Goal: Task Accomplishment & Management: Manage account settings

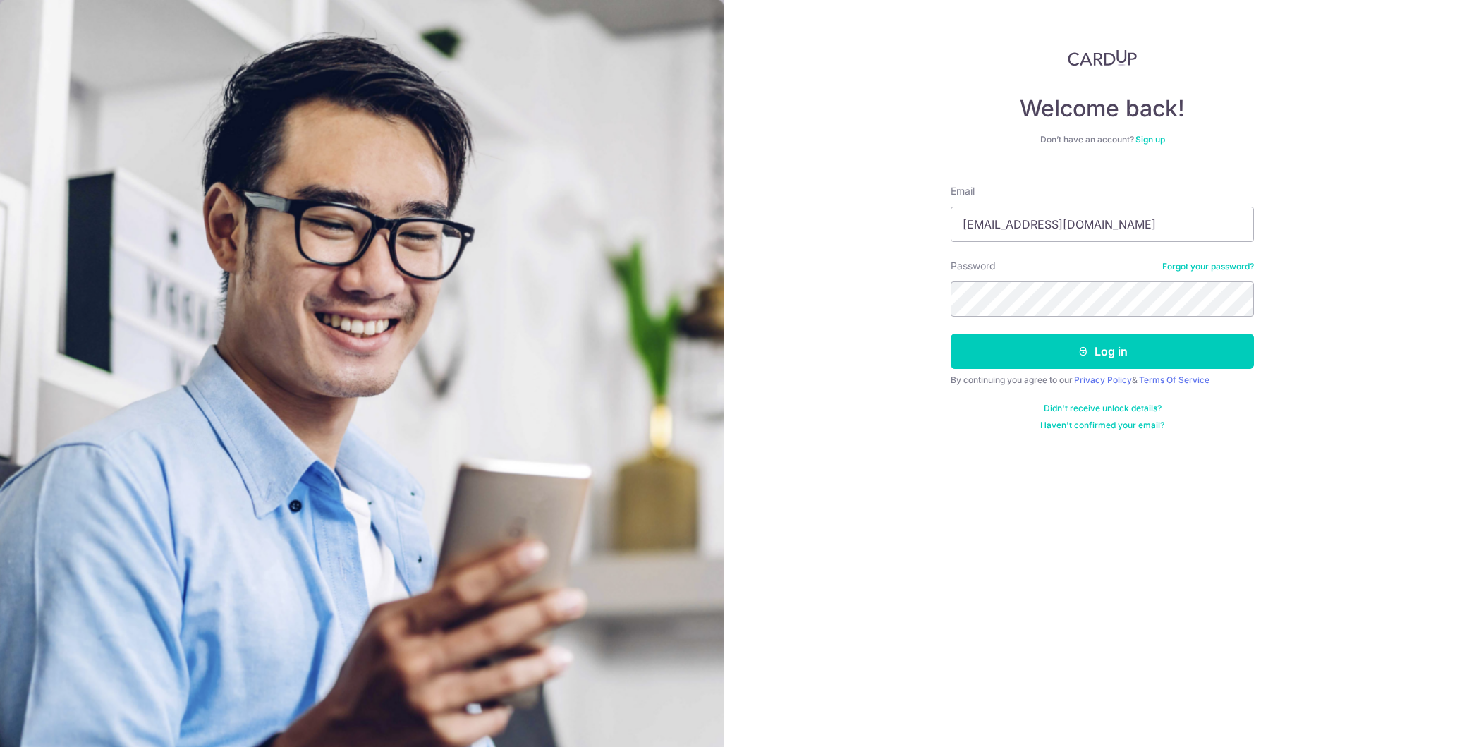
type input "[EMAIL_ADDRESS][DOMAIN_NAME]"
click at [1162, 336] on button "Log in" at bounding box center [1102, 351] width 303 height 35
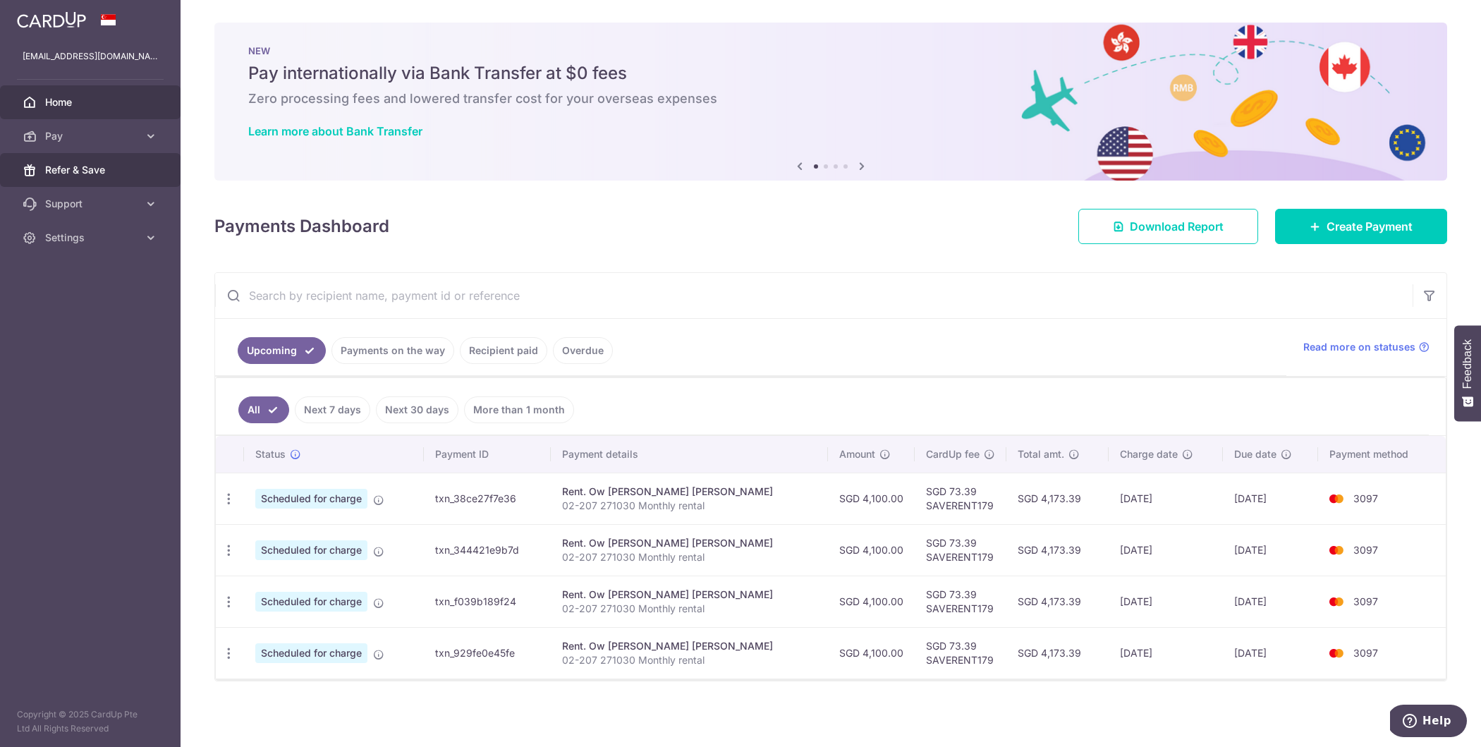
click at [71, 177] on link "Refer & Save" at bounding box center [90, 170] width 181 height 34
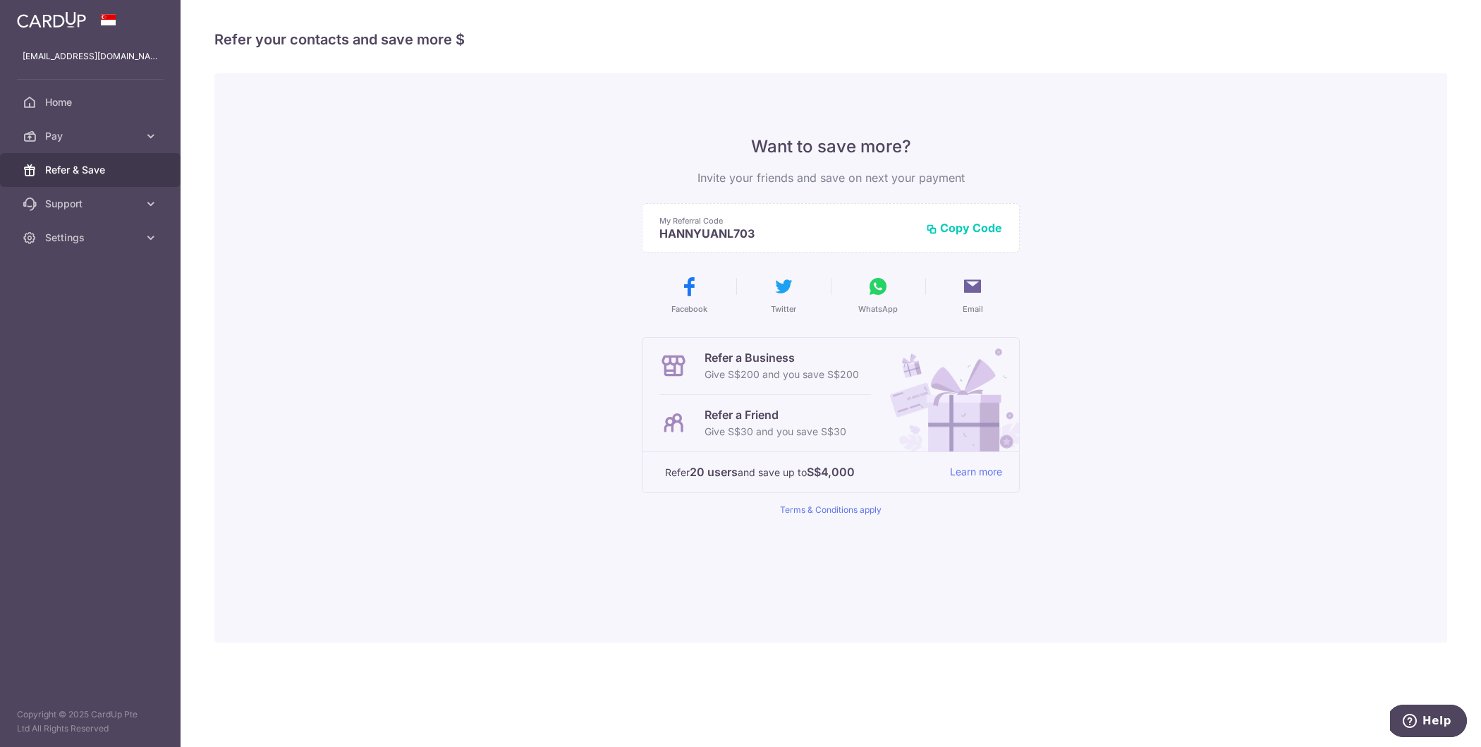
click at [761, 423] on p "Give S$30 and you save S$30" at bounding box center [776, 431] width 142 height 17
click at [982, 227] on button "Copy Code" at bounding box center [964, 228] width 76 height 14
click at [989, 471] on link "Learn more" at bounding box center [976, 472] width 52 height 18
click at [73, 100] on span "Home" at bounding box center [91, 102] width 93 height 14
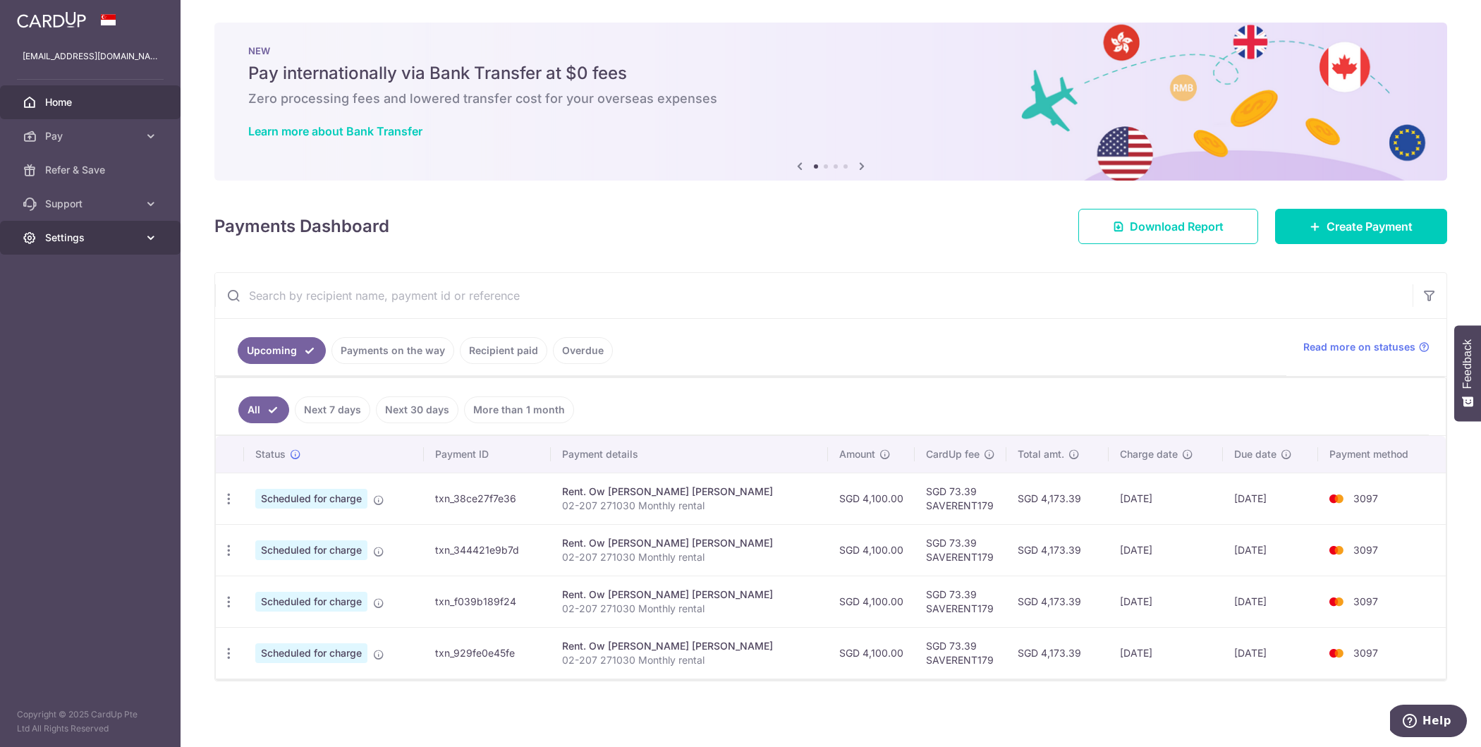
click at [86, 236] on span "Settings" at bounding box center [91, 238] width 93 height 14
click at [89, 311] on span "Logout" at bounding box center [91, 305] width 93 height 14
